Goal: Find specific page/section: Find specific page/section

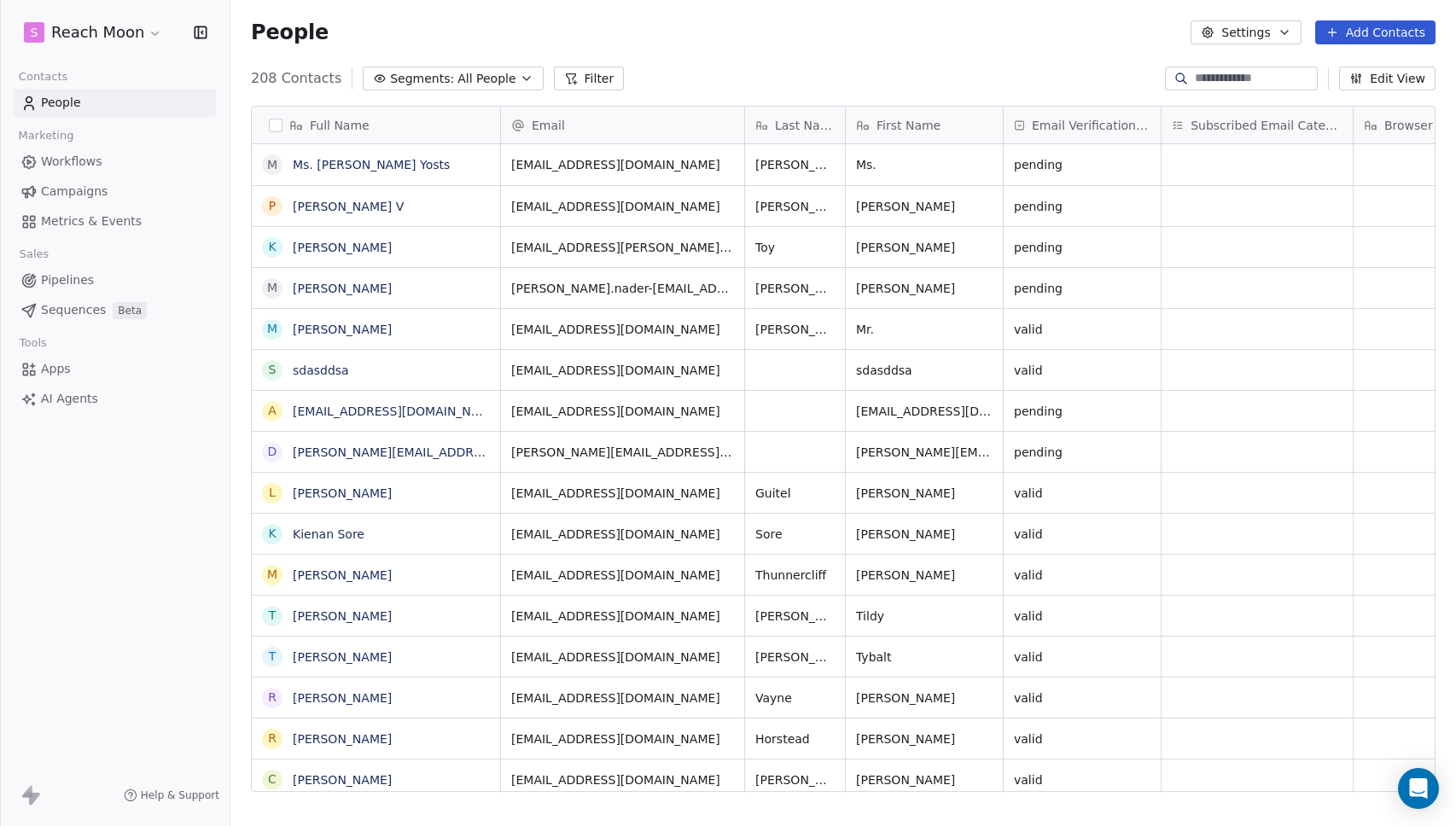
scroll to position [715, 1213]
click at [118, 489] on div "S Reach Moon Contacts People Marketing Workflows Campaigns Metrics & Events Sal…" at bounding box center [114, 413] width 230 height 826
click at [105, 493] on div "S Reach Moon Contacts People Marketing Workflows Campaigns Metrics & Events Sal…" at bounding box center [114, 413] width 230 height 826
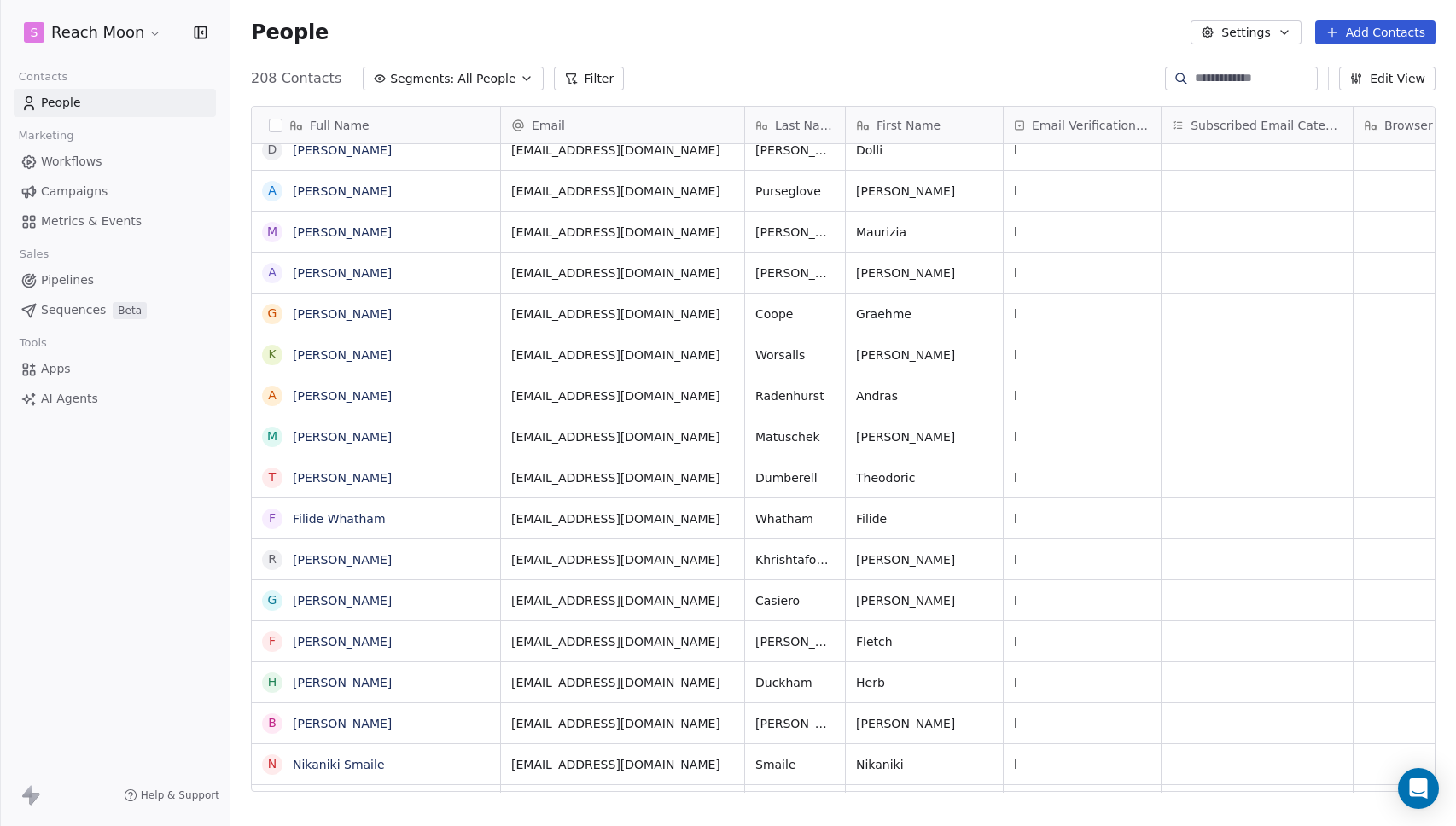
scroll to position [0, 0]
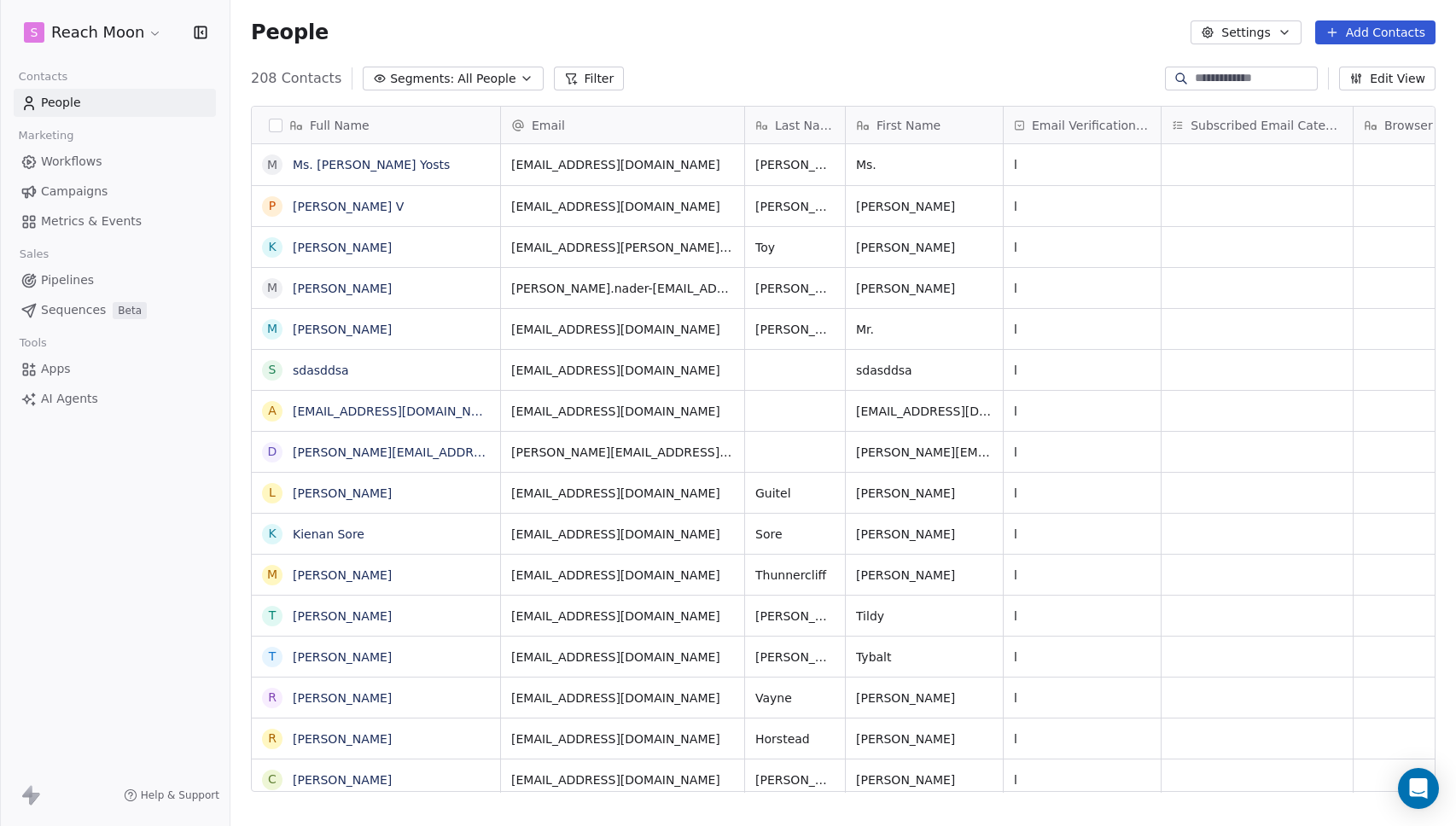
click at [812, 49] on div "People Settings Add Contacts" at bounding box center [843, 32] width 1225 height 65
click at [1091, 217] on div "l" at bounding box center [1082, 205] width 157 height 40
click at [1091, 218] on div "l" at bounding box center [1082, 205] width 157 height 40
click at [1092, 206] on div "l" at bounding box center [1082, 205] width 157 height 40
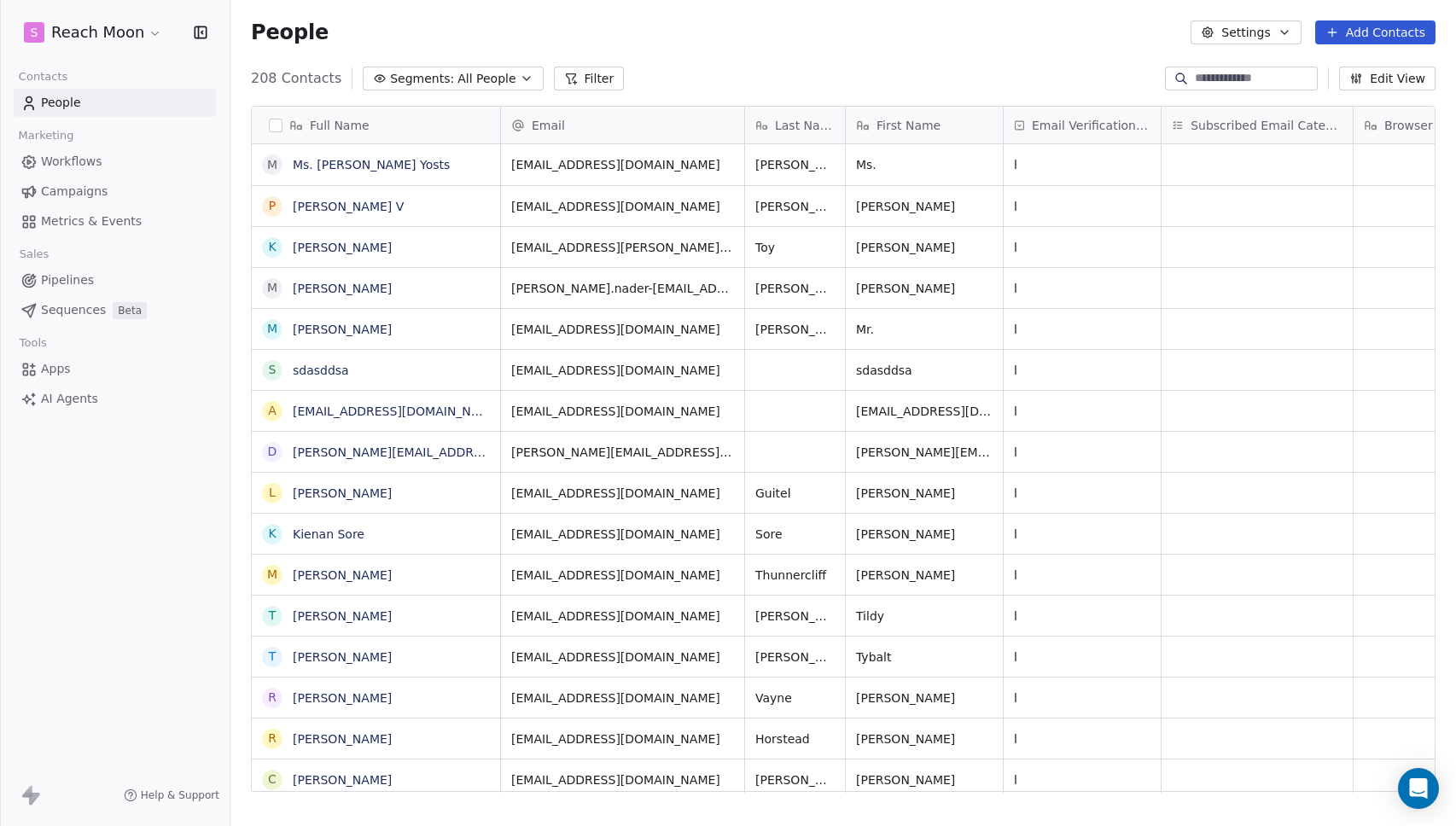
click at [1092, 206] on div "l" at bounding box center [1082, 205] width 157 height 40
click at [1029, 91] on section "People Settings Add Contacts 208 Contacts Segments: All People Filter Edit View…" at bounding box center [843, 413] width 1225 height 826
